Goal: Navigation & Orientation: Understand site structure

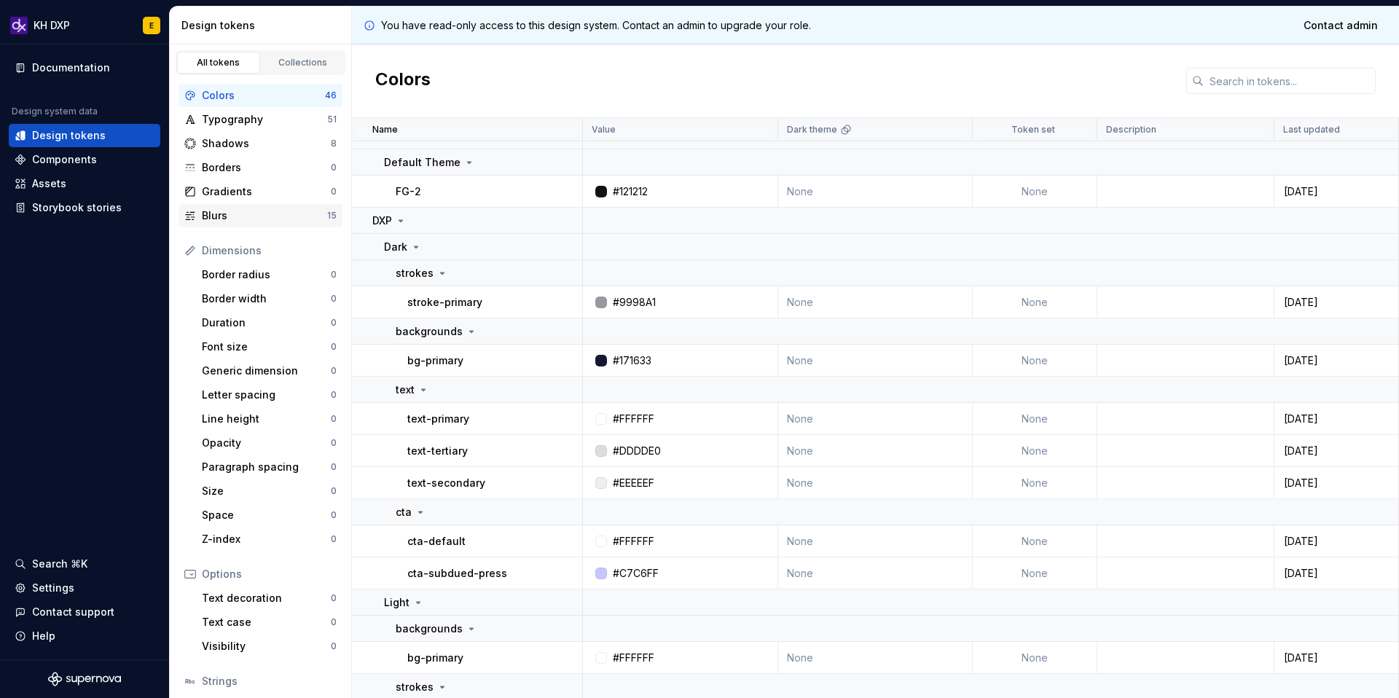
scroll to position [2113, 0]
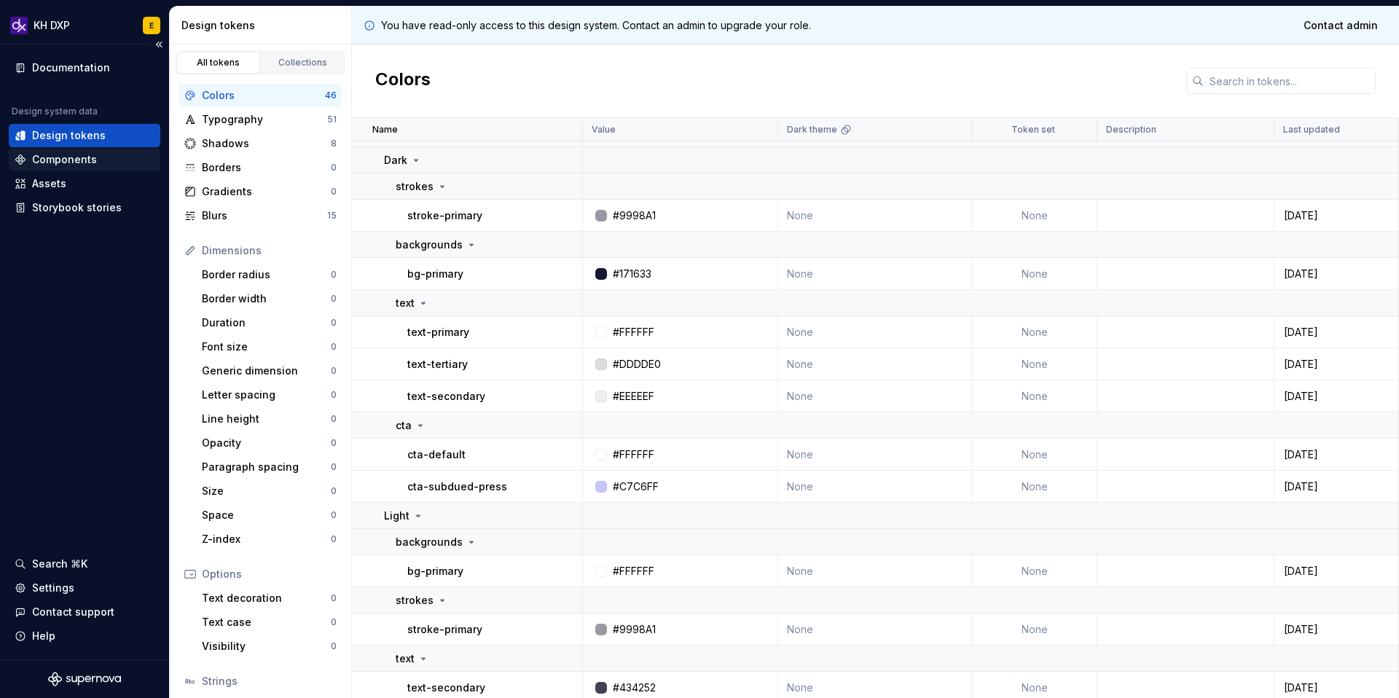
click at [70, 155] on div "Components" at bounding box center [64, 159] width 65 height 15
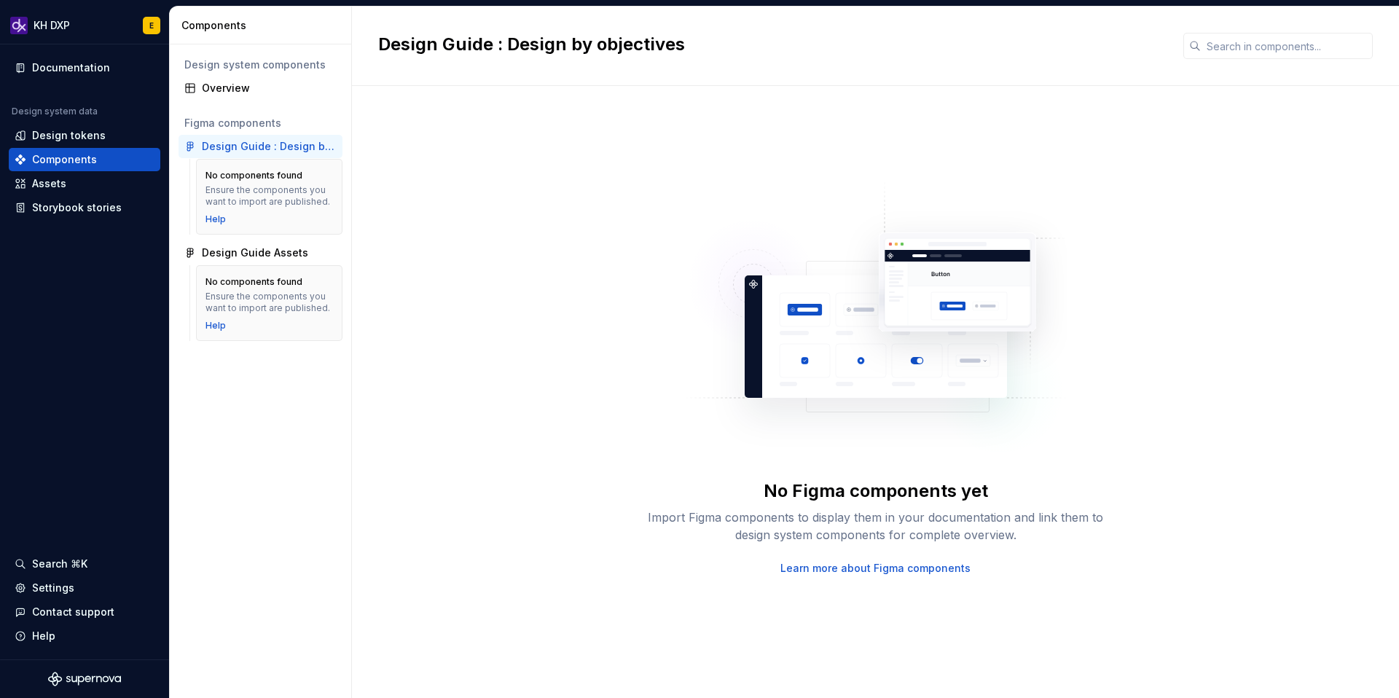
click at [249, 150] on div "Design Guide : Design by objectives" at bounding box center [269, 146] width 135 height 15
click at [229, 247] on div "Design Guide Assets" at bounding box center [255, 252] width 106 height 15
click at [209, 85] on div "Overview" at bounding box center [269, 88] width 135 height 15
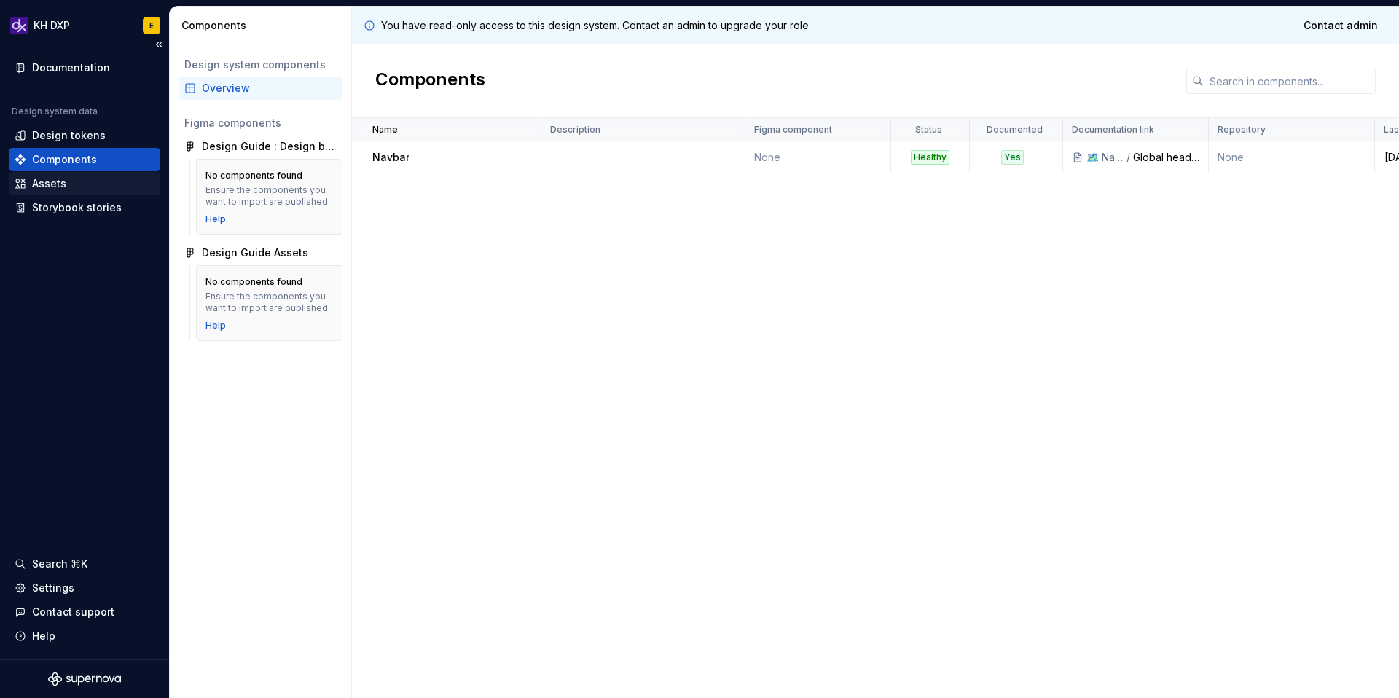
click at [77, 191] on div "Assets" at bounding box center [85, 183] width 152 height 23
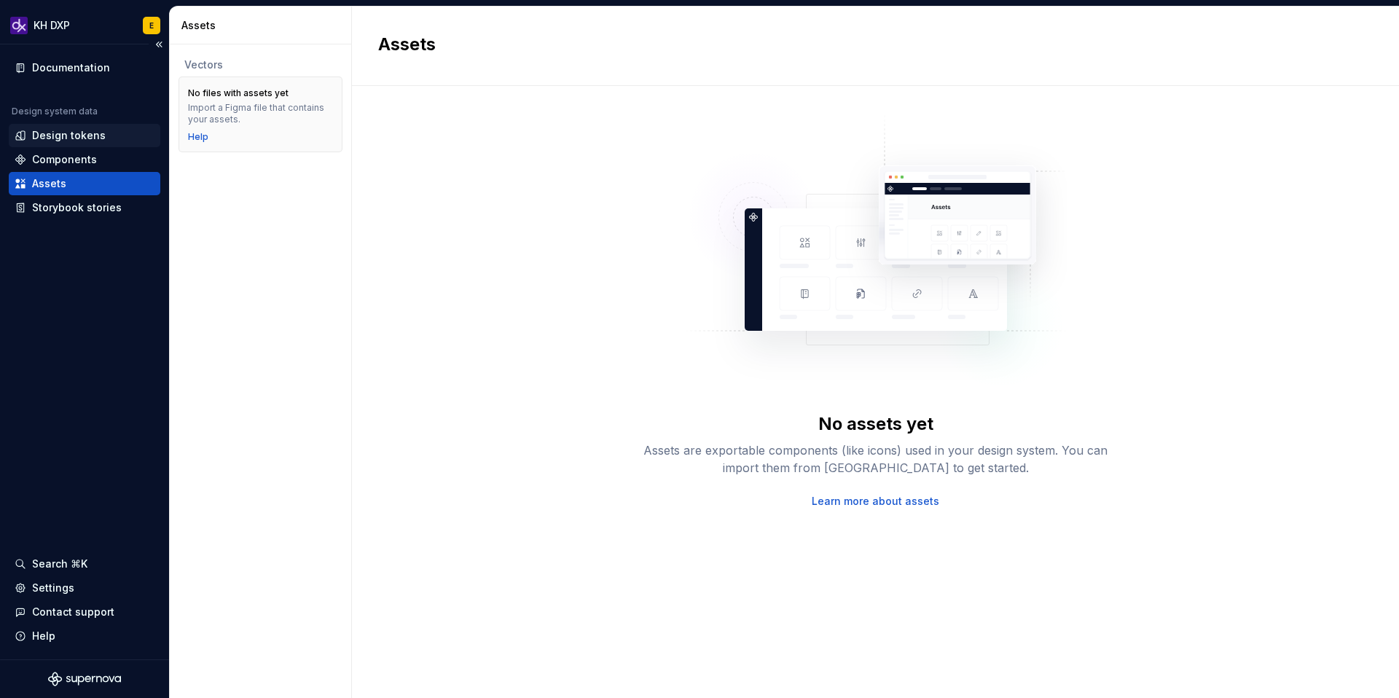
click at [44, 125] on div "Design tokens" at bounding box center [85, 135] width 152 height 23
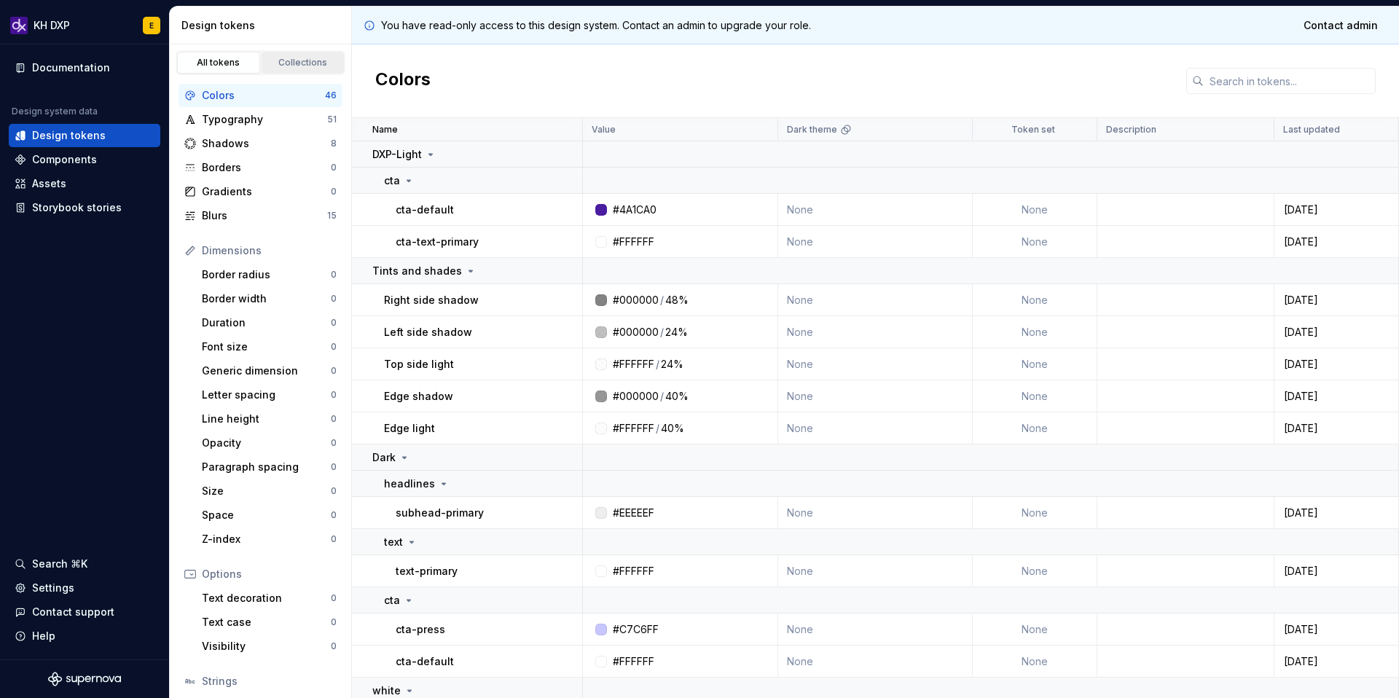
click at [299, 59] on div "Collections" at bounding box center [303, 63] width 73 height 12
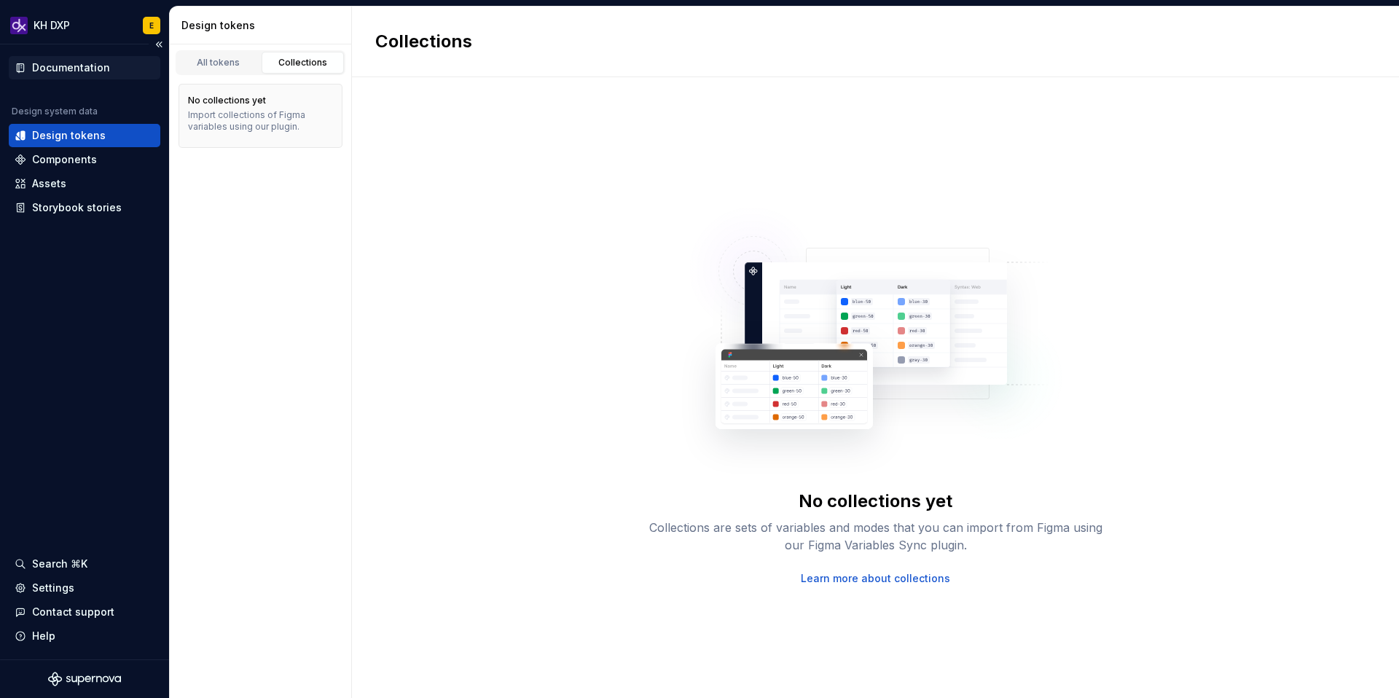
click at [51, 59] on div "Documentation" at bounding box center [85, 67] width 152 height 23
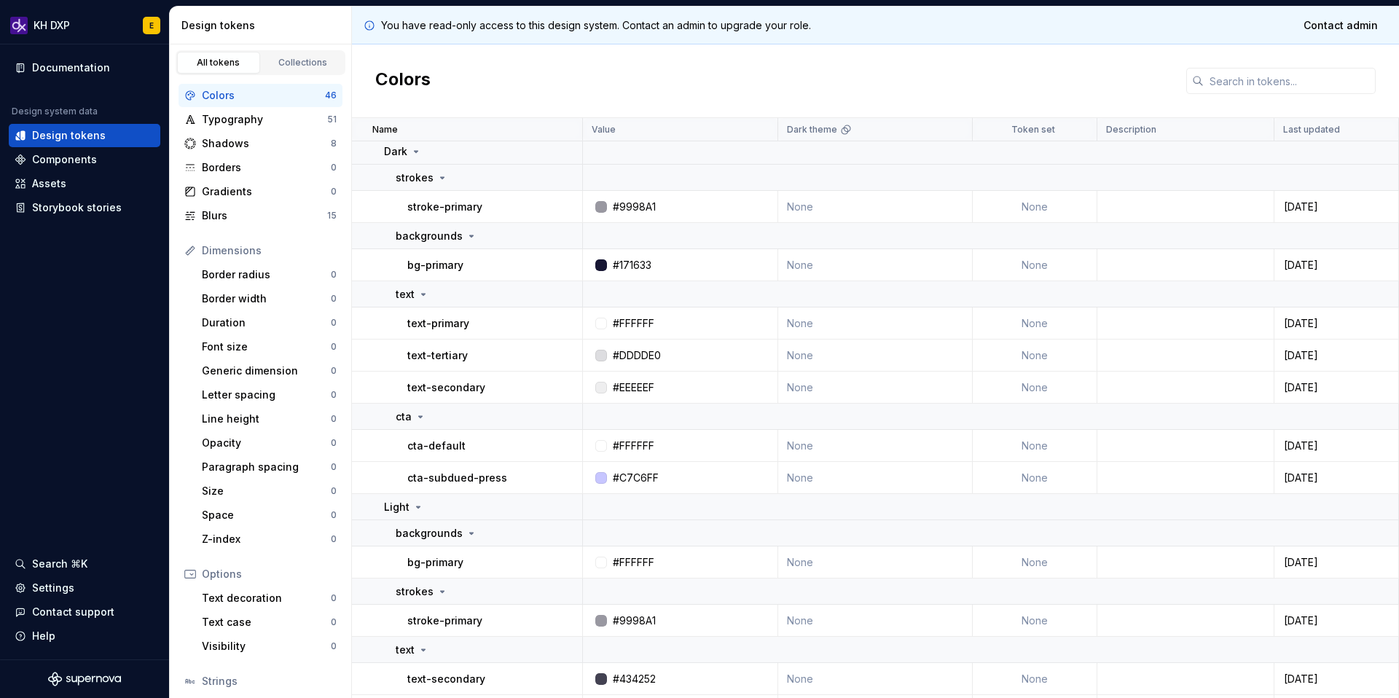
scroll to position [2150, 0]
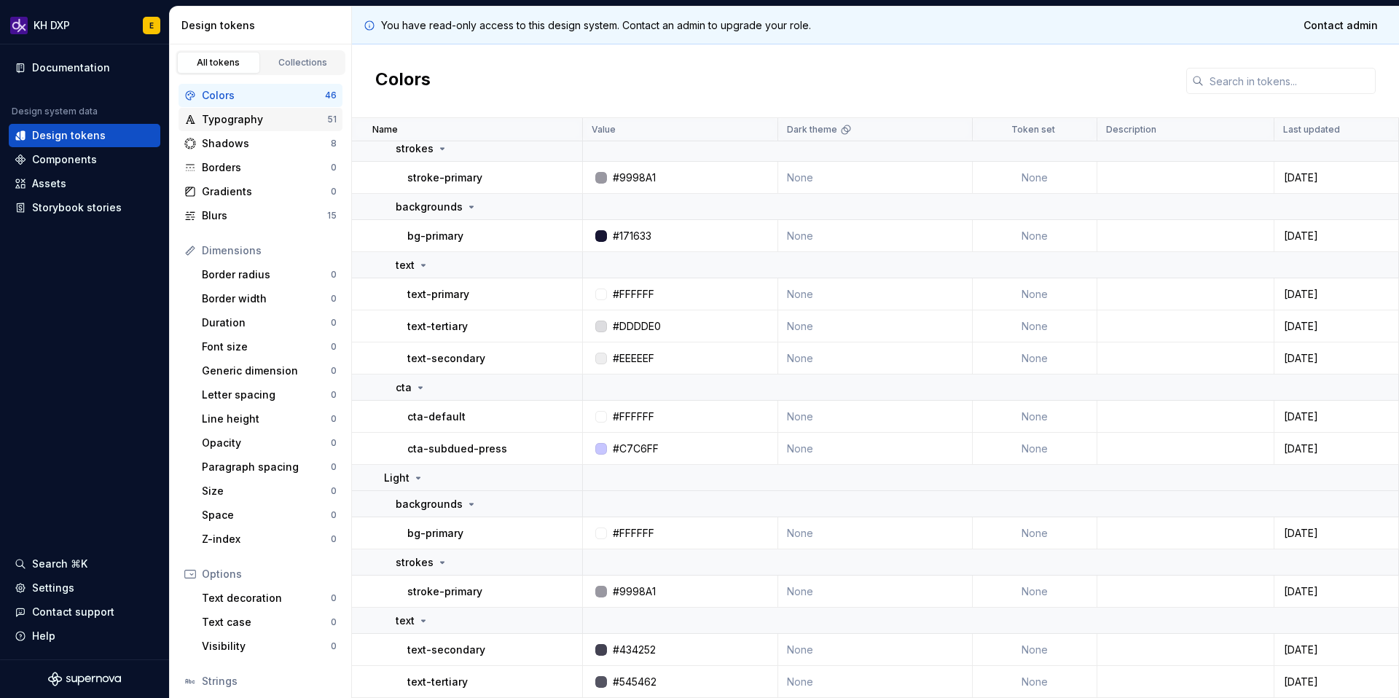
click at [211, 115] on div "Typography" at bounding box center [264, 119] width 125 height 15
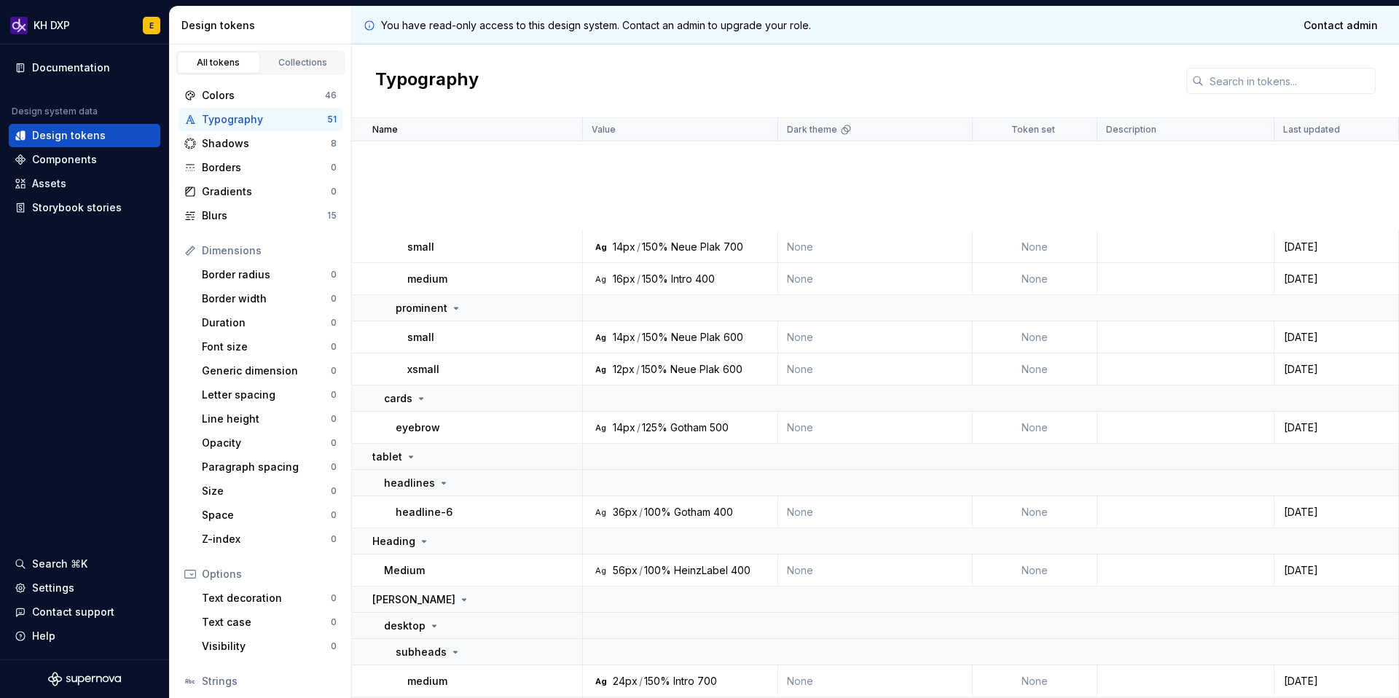
scroll to position [2075, 0]
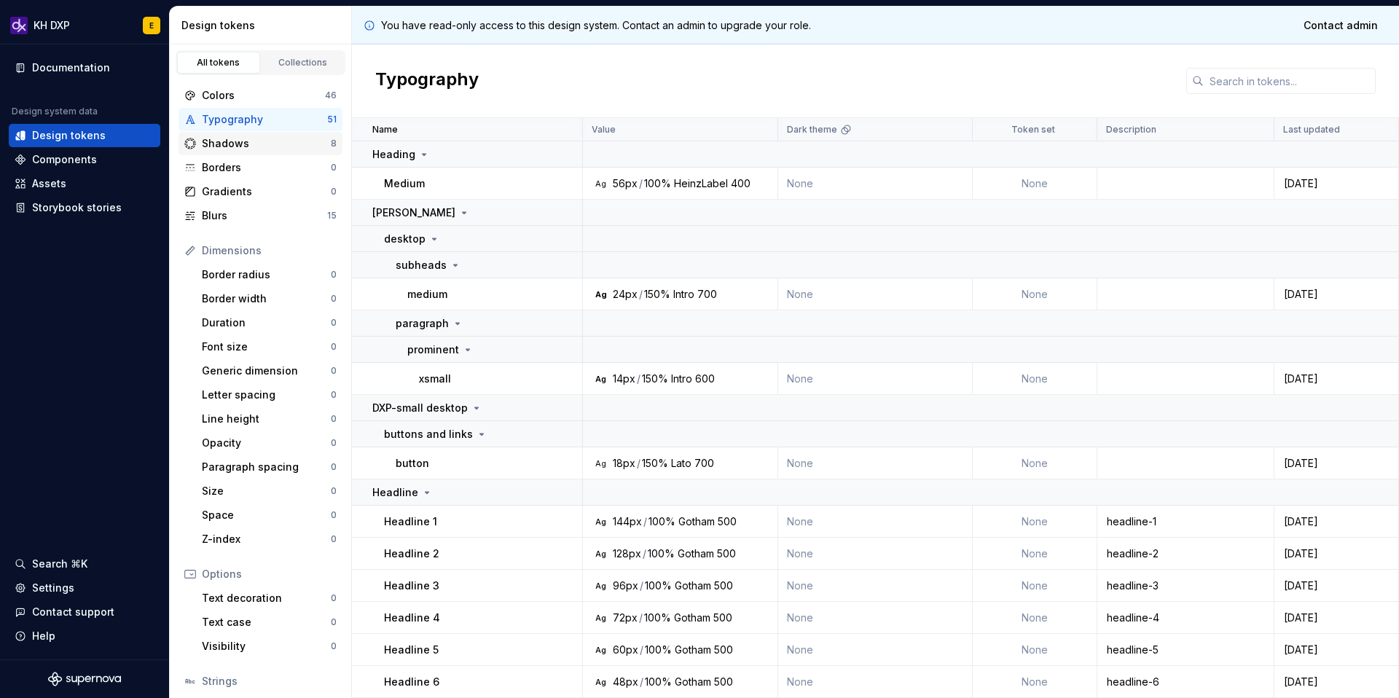
click at [262, 151] on div "Shadows 8" at bounding box center [260, 143] width 164 height 23
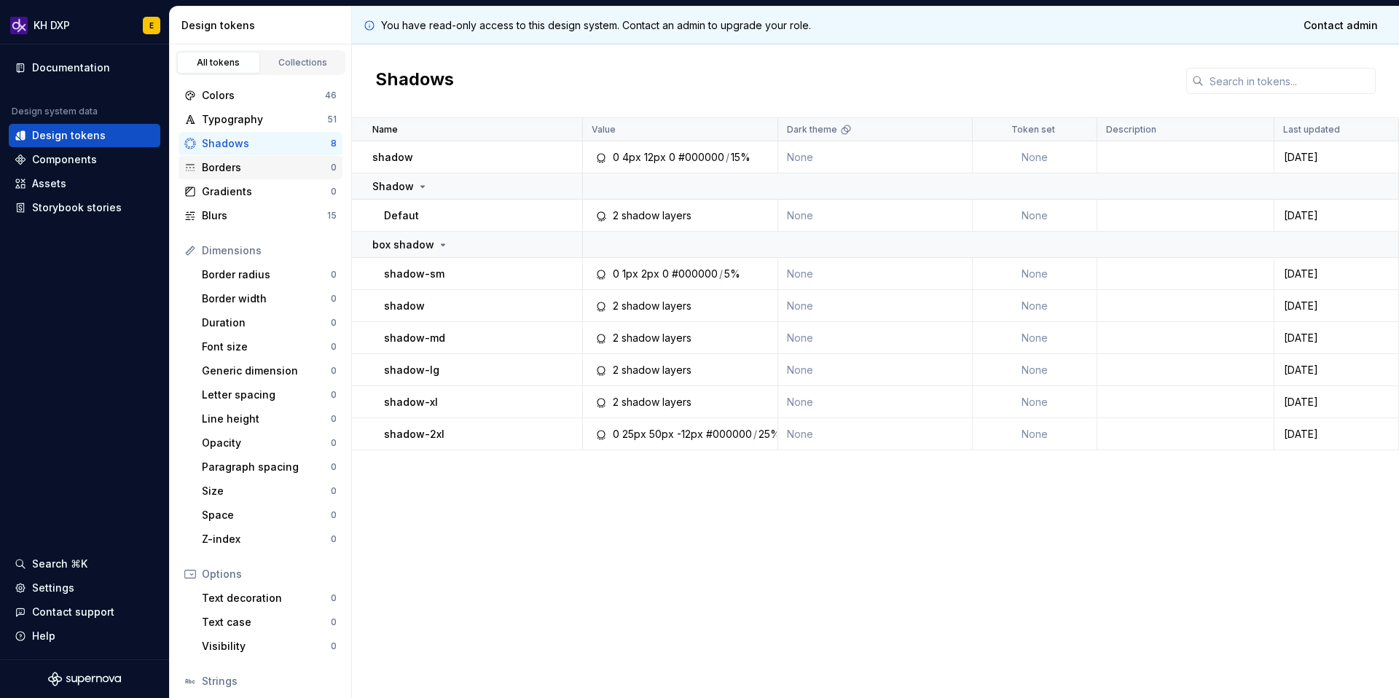
click at [235, 174] on div "Borders" at bounding box center [266, 167] width 129 height 15
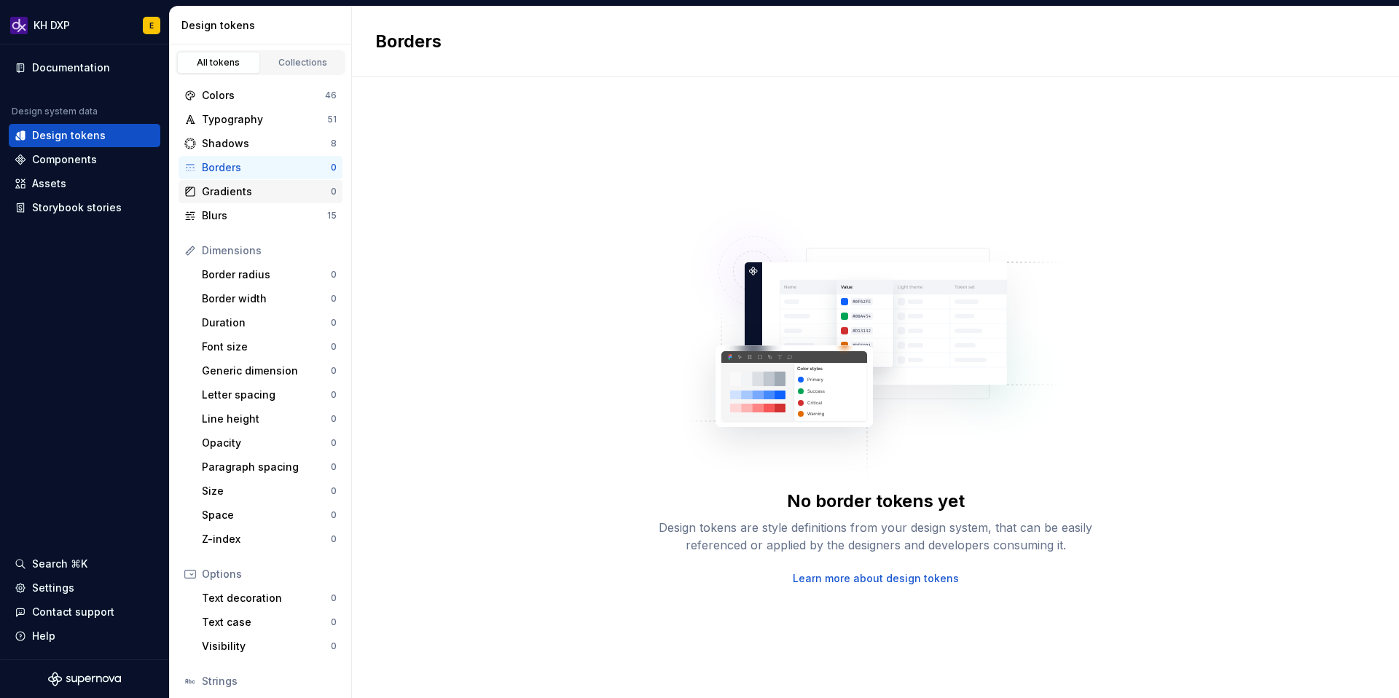
click at [223, 200] on div "Gradients 0" at bounding box center [260, 191] width 164 height 23
click at [223, 217] on div "Blurs" at bounding box center [264, 215] width 125 height 15
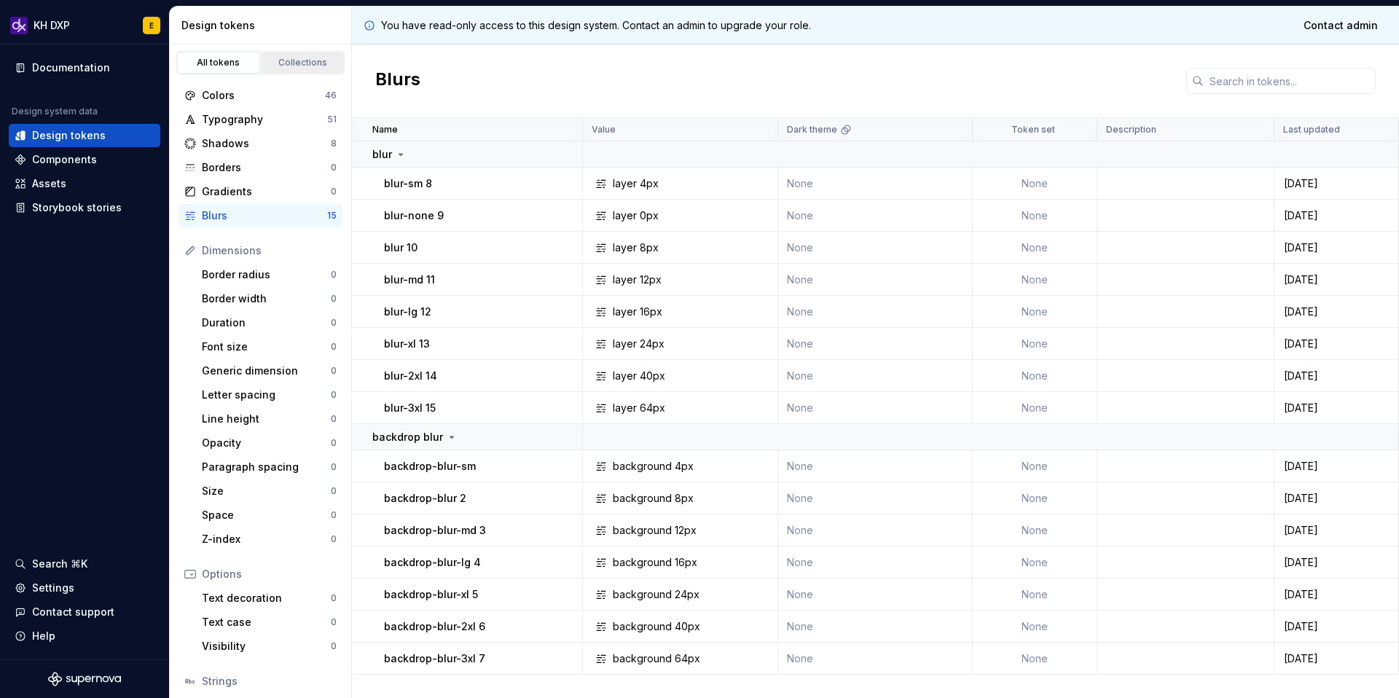
click at [294, 64] on div "Collections" at bounding box center [303, 63] width 73 height 12
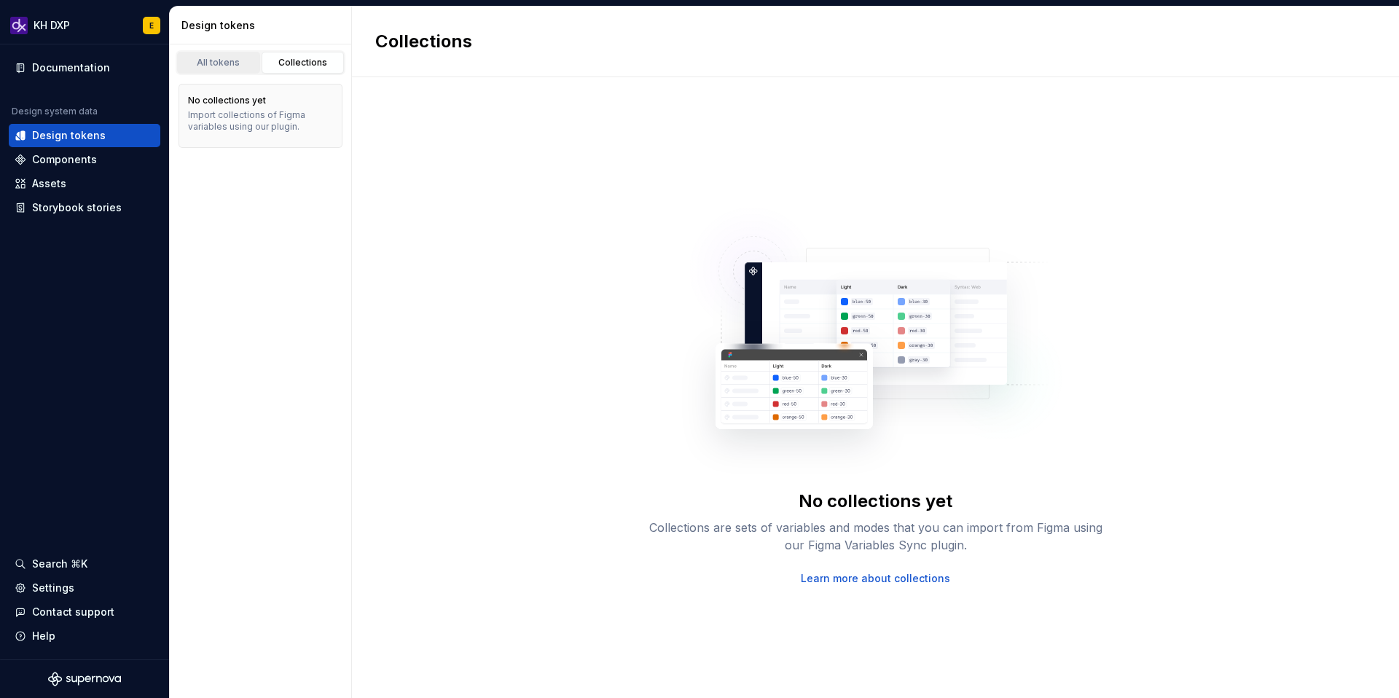
click at [221, 72] on link "All tokens" at bounding box center [218, 63] width 83 height 22
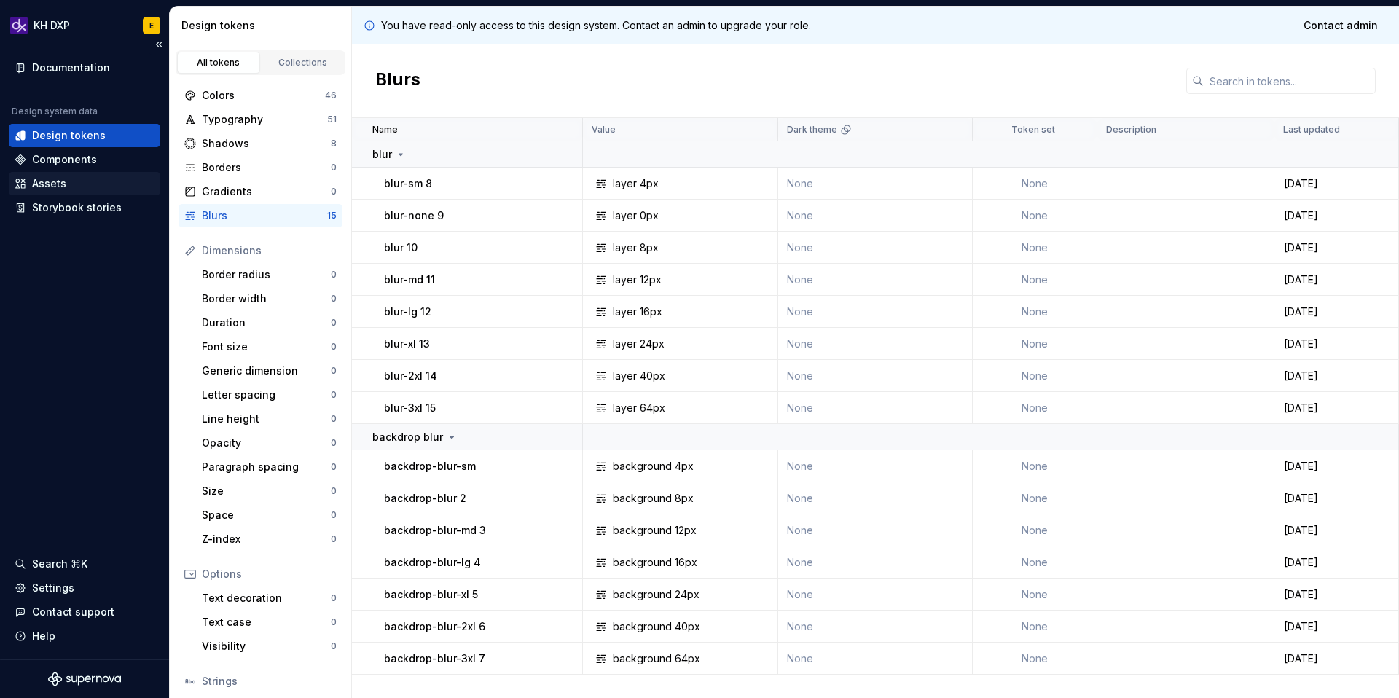
click at [55, 187] on div "Assets" at bounding box center [49, 183] width 34 height 15
